Goal: Information Seeking & Learning: Learn about a topic

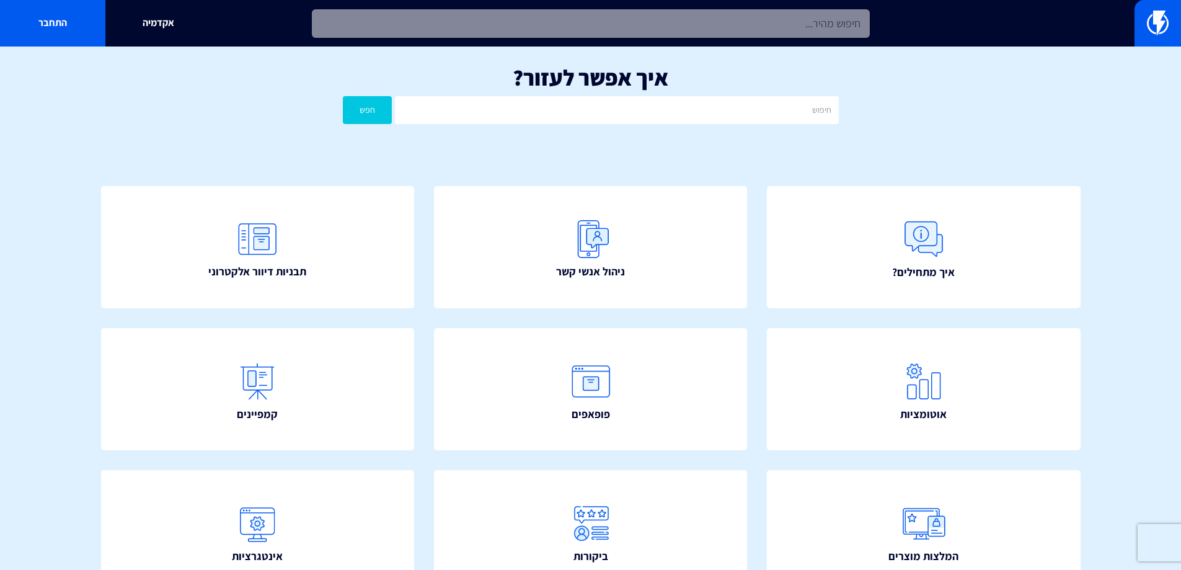
click at [610, 23] on input "text" at bounding box center [591, 23] width 558 height 29
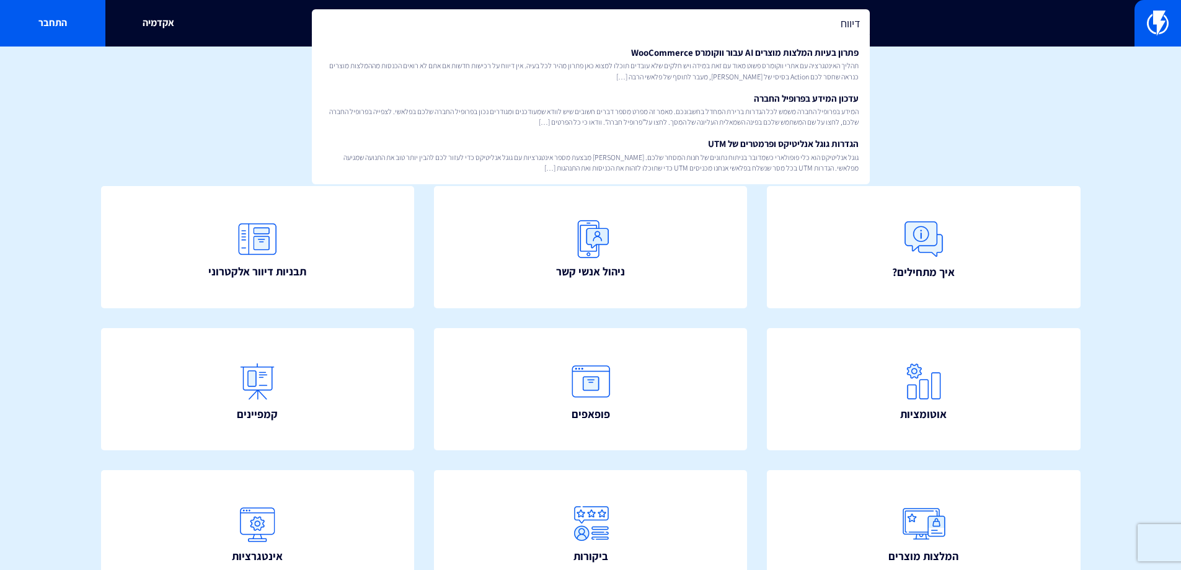
click at [832, 27] on input "דיווח" at bounding box center [591, 23] width 558 height 29
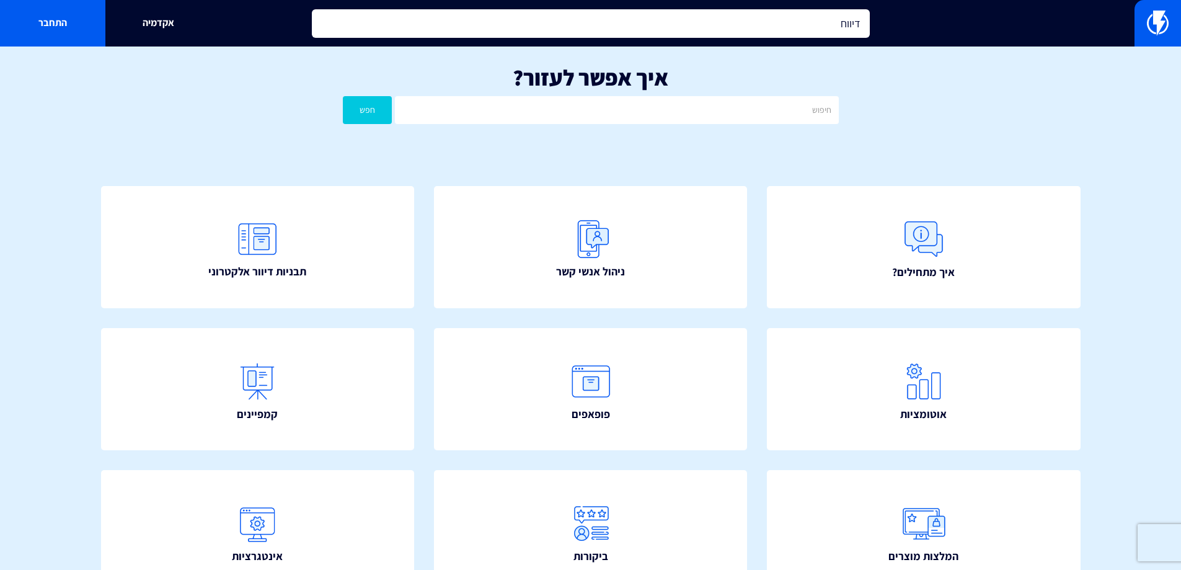
click at [832, 27] on input "דיווח" at bounding box center [591, 23] width 558 height 29
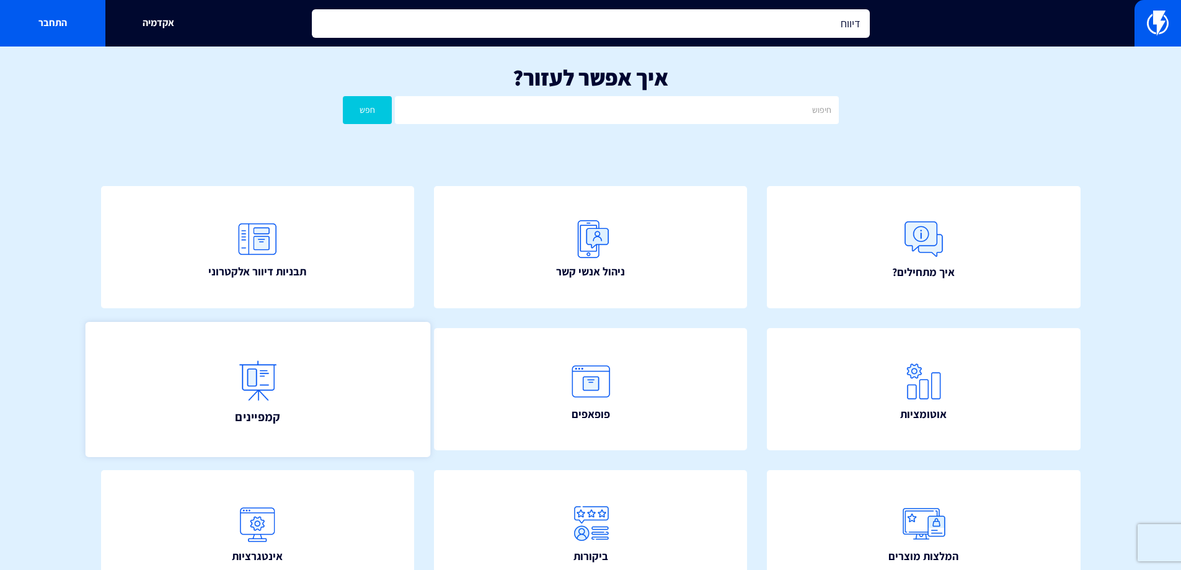
type input "דיווח"
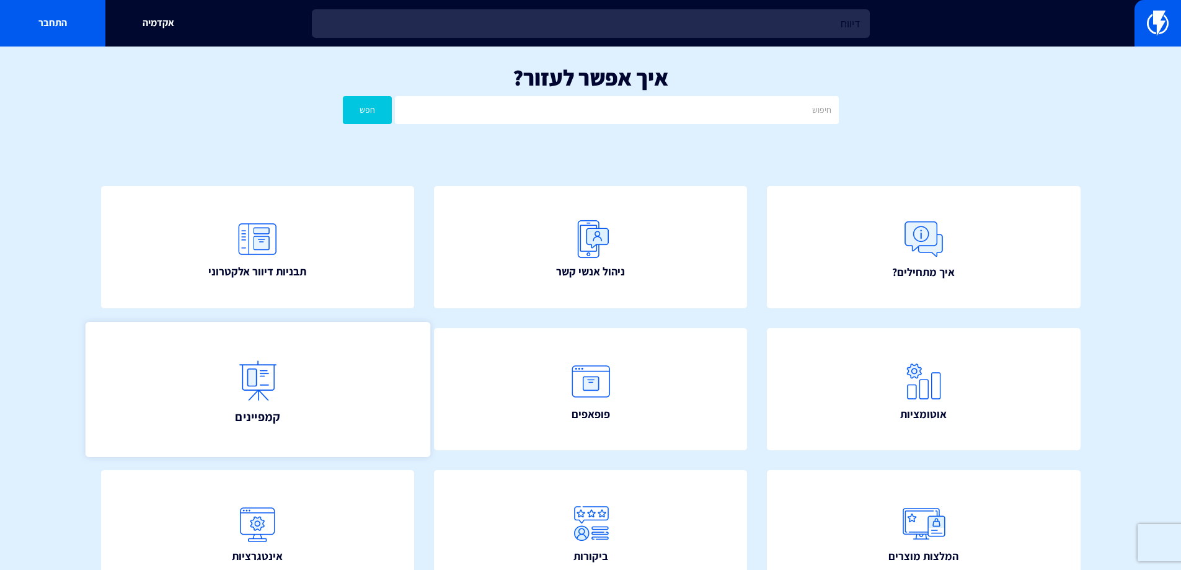
click at [136, 400] on link "קמפיינים" at bounding box center [257, 389] width 345 height 135
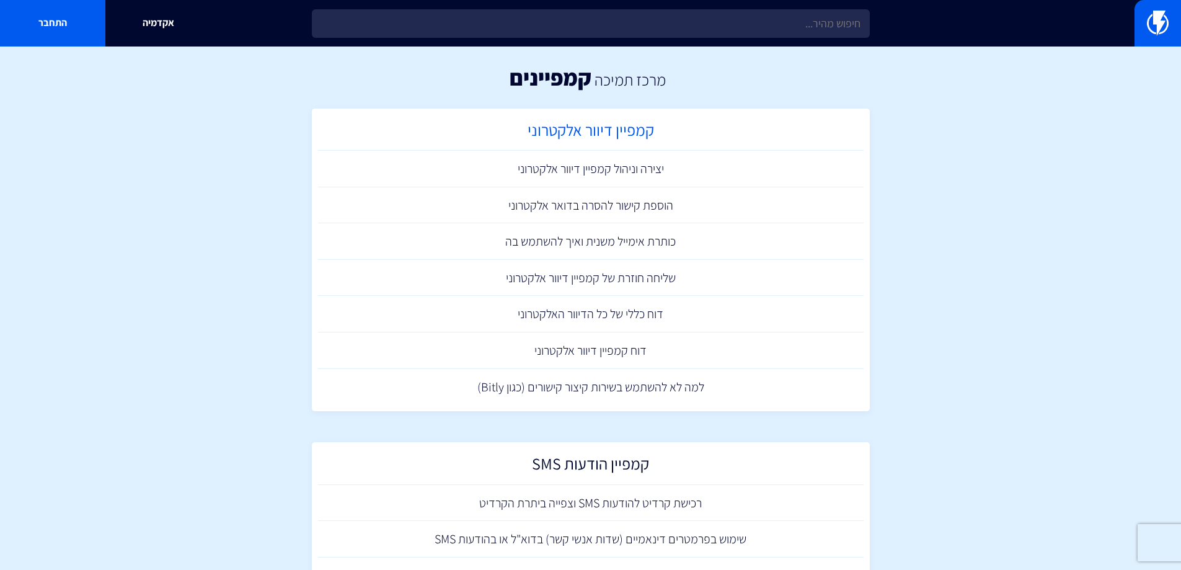
click at [594, 132] on h2 "קמפיין דיוור אלקטרוני" at bounding box center [590, 133] width 533 height 24
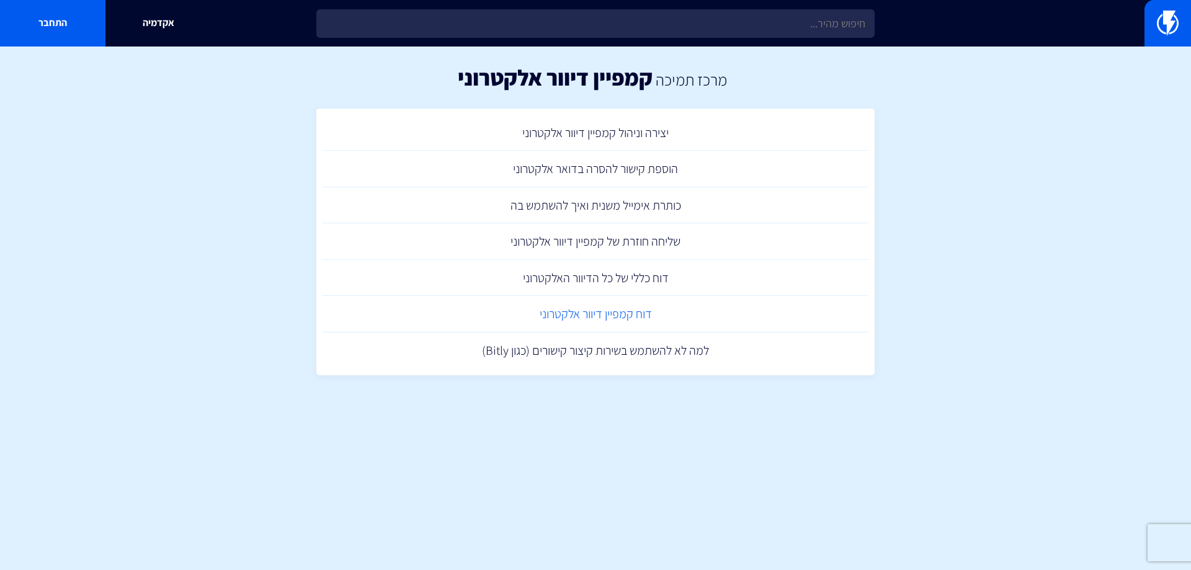
click at [605, 318] on link "דוח קמפיין דיוור אלקטרוני" at bounding box center [595, 314] width 546 height 37
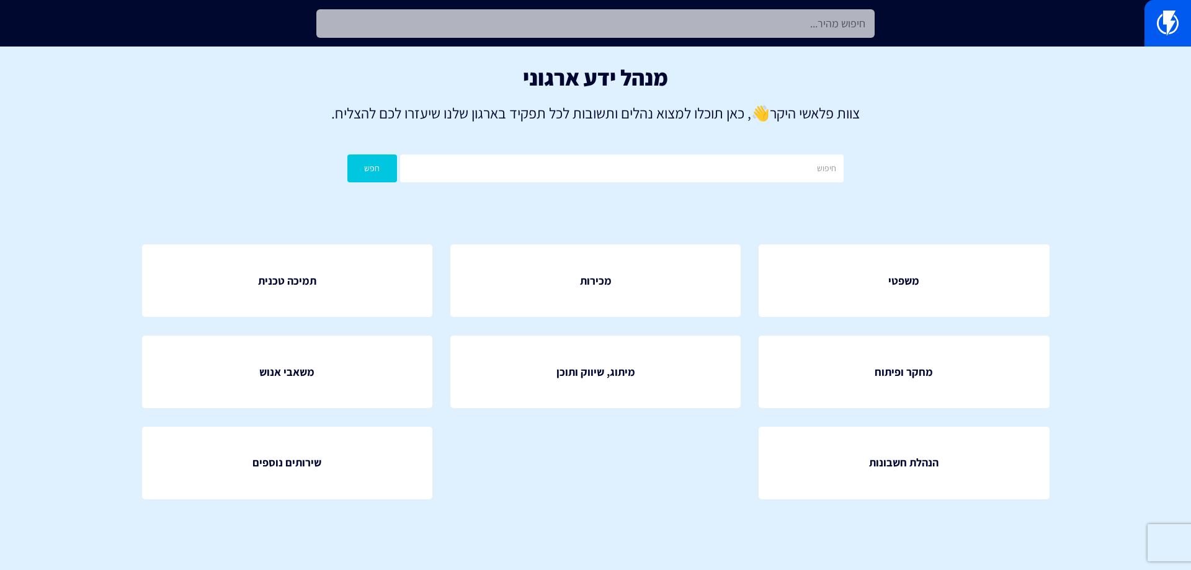
click at [621, 29] on input "text" at bounding box center [595, 23] width 558 height 29
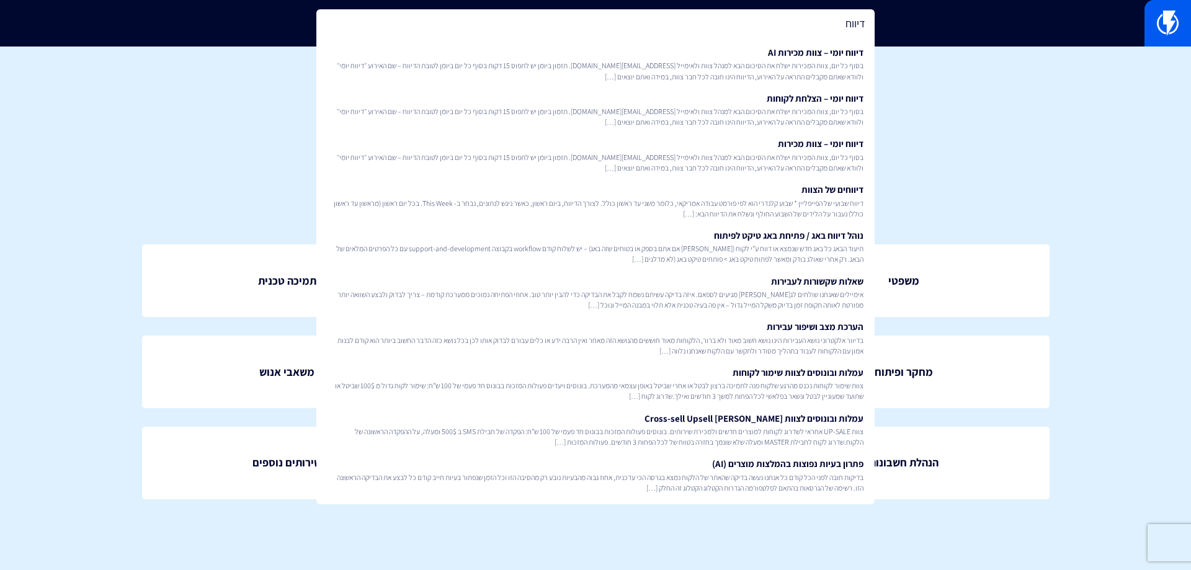
type input "דיווח"
click at [897, 182] on div "מנהל ידע ארגוני צוות פלאשי היקר 👋 , כאן תוכלו למצוא נהלים ותשובות לכל תפקיד באר…" at bounding box center [595, 127] width 1191 height 161
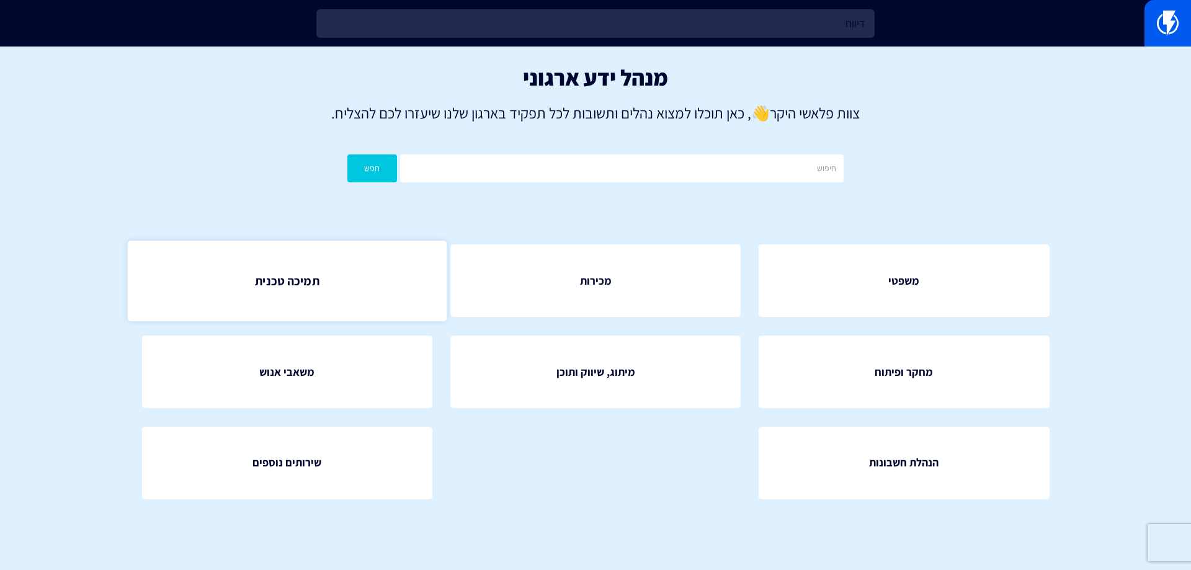
click at [350, 272] on link "תמיכה טכנית" at bounding box center [286, 281] width 319 height 80
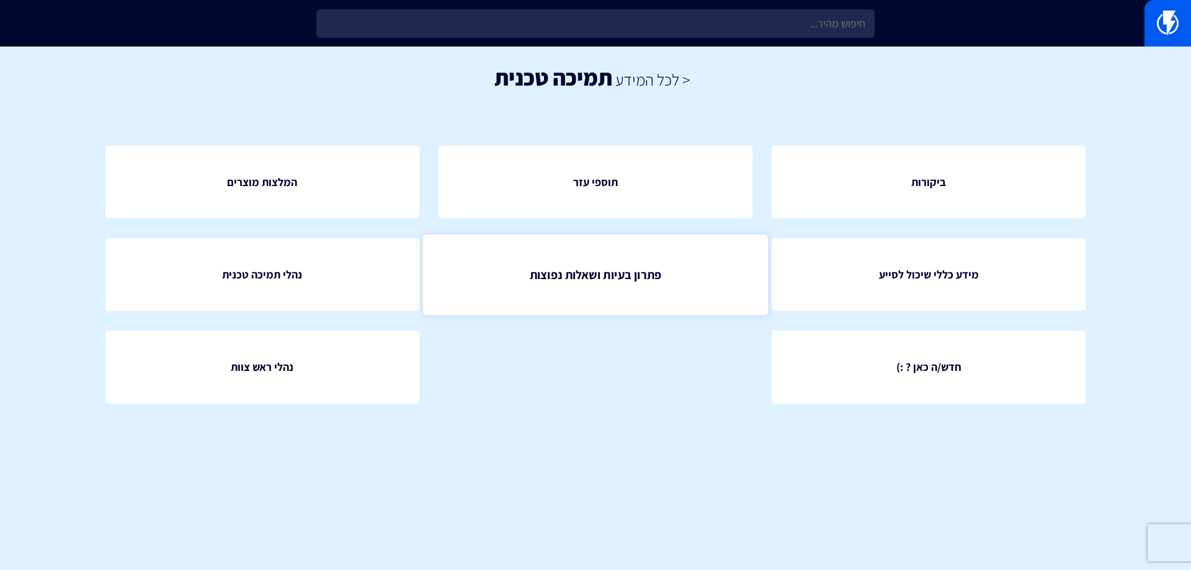
click at [667, 279] on link "פתרון בעיות ושאלות נפוצות" at bounding box center [595, 274] width 345 height 80
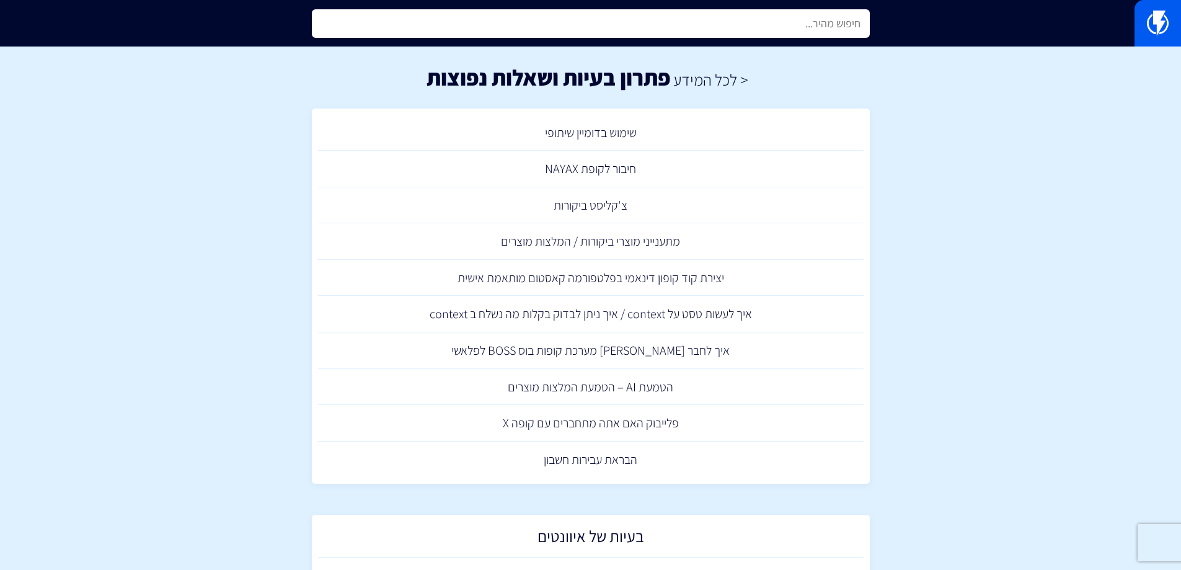
click at [636, 24] on input "text" at bounding box center [591, 23] width 558 height 29
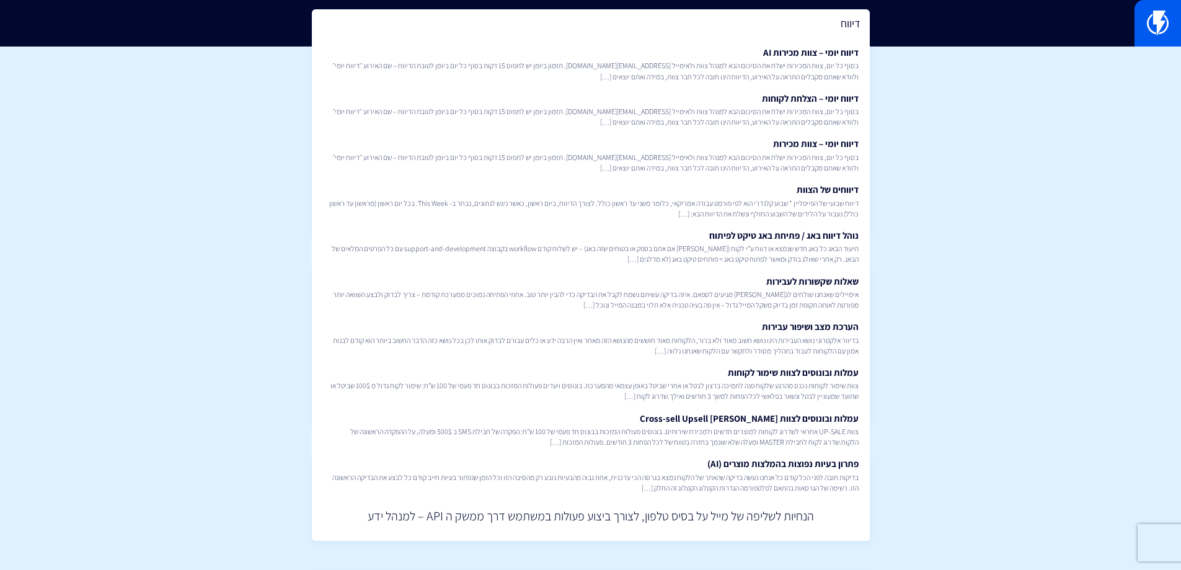
type input "דיווח"
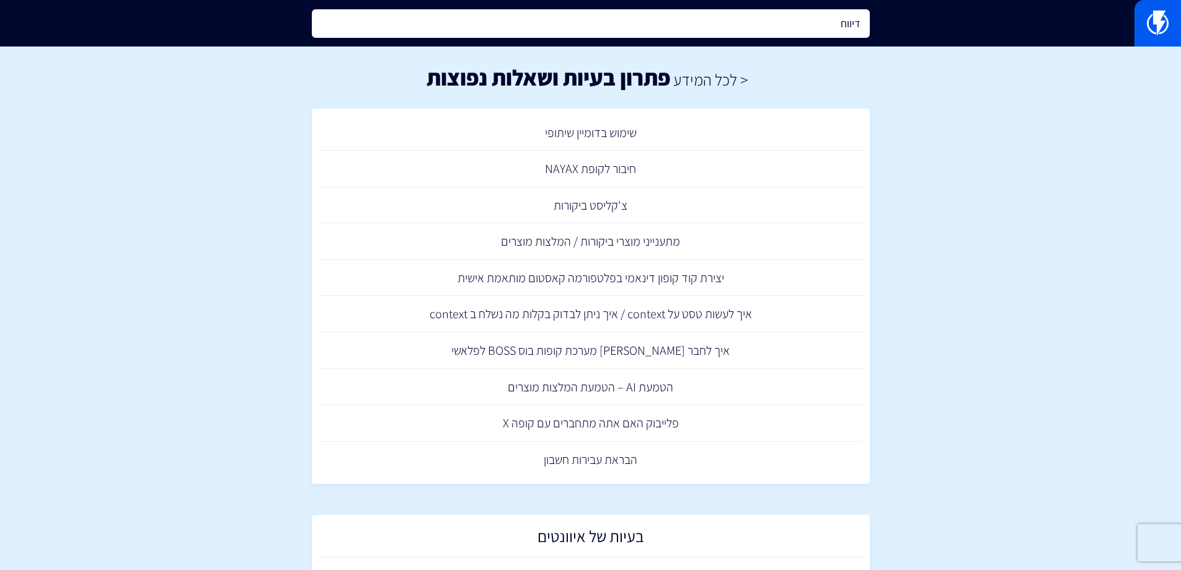
click at [784, 24] on input "דיווח" at bounding box center [591, 23] width 558 height 29
